Goal: Information Seeking & Learning: Learn about a topic

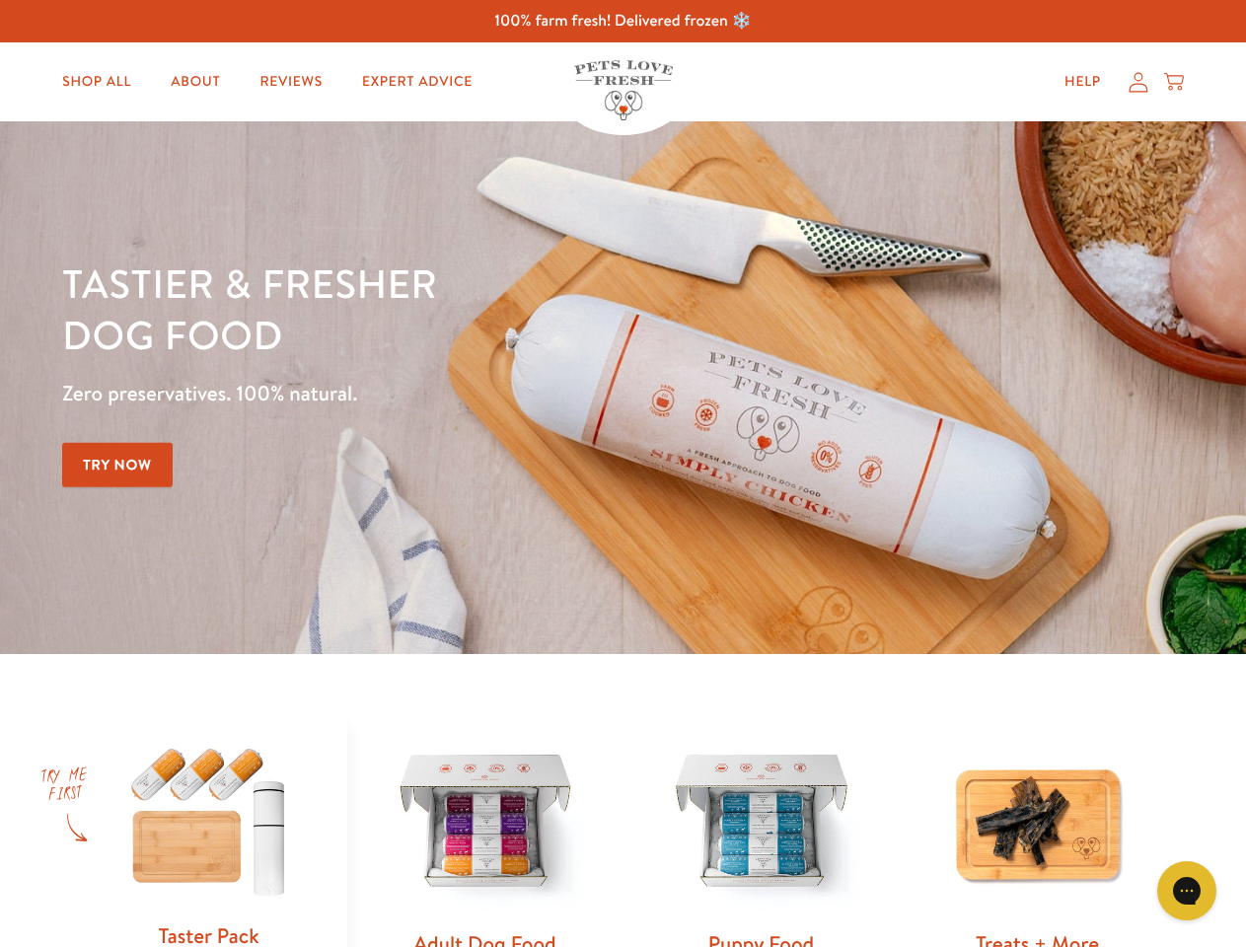
click at [622, 474] on div "Tastier & fresher dog food Zero preservatives. 100% natural. Try Now" at bounding box center [436, 387] width 748 height 260
click at [1187, 891] on icon "Gorgias live chat" at bounding box center [1186, 890] width 19 height 19
